Goal: Transaction & Acquisition: Obtain resource

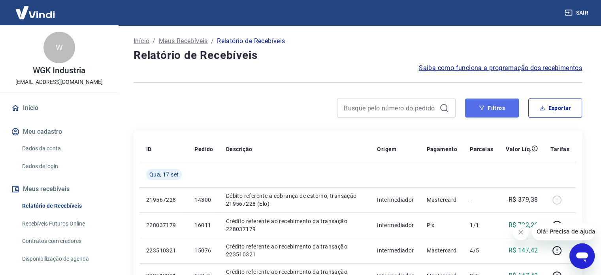
click at [494, 111] on button "Filtros" at bounding box center [492, 107] width 54 height 19
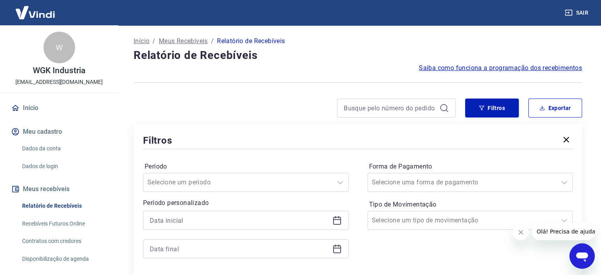
click at [334, 221] on icon at bounding box center [336, 219] width 9 height 9
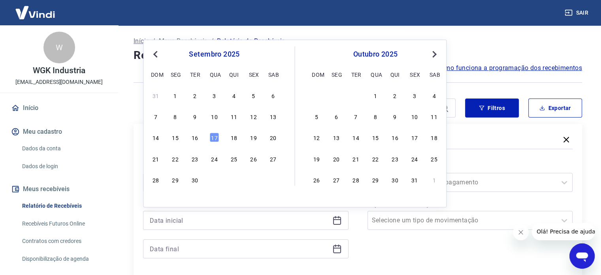
click at [195, 139] on div "16" at bounding box center [194, 137] width 9 height 9
type input "[DATE]"
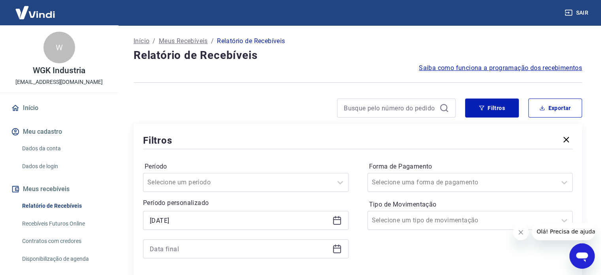
click at [336, 249] on icon at bounding box center [336, 248] width 9 height 9
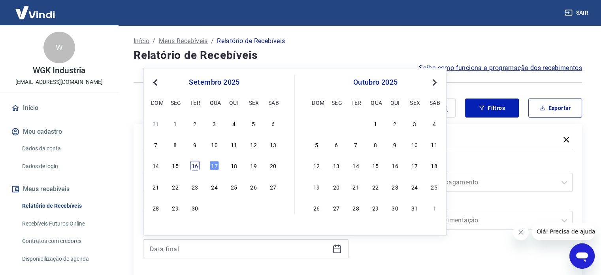
click at [195, 167] on div "16" at bounding box center [194, 165] width 9 height 9
type input "[DATE]"
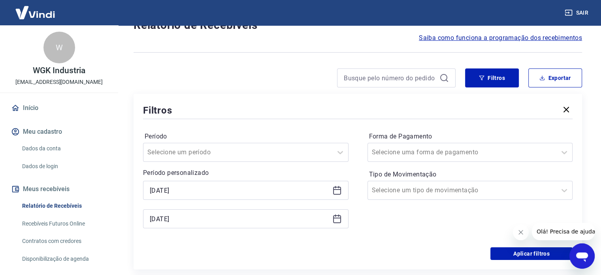
scroll to position [119, 0]
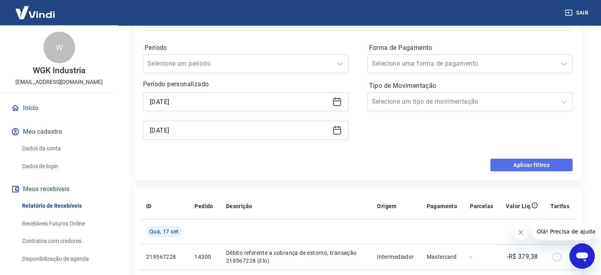
click at [550, 164] on button "Aplicar filtros" at bounding box center [531, 164] width 82 height 13
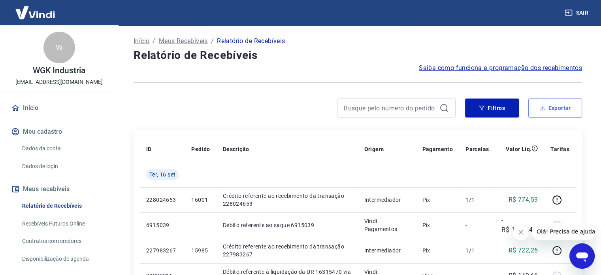
click at [556, 113] on button "Exportar" at bounding box center [555, 107] width 54 height 19
type input "[DATE]"
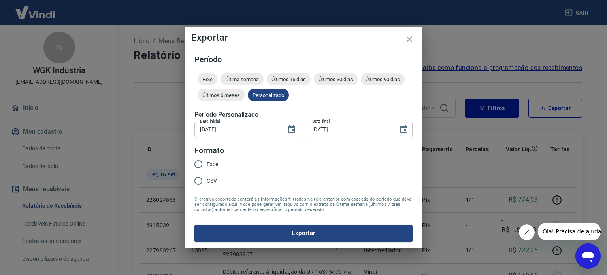
click at [210, 164] on span "Excel" at bounding box center [213, 164] width 13 height 8
click at [207, 164] on input "Excel" at bounding box center [198, 164] width 17 height 17
radio input "true"
click at [312, 235] on button "Exportar" at bounding box center [303, 232] width 218 height 17
